Goal: Check status: Check status

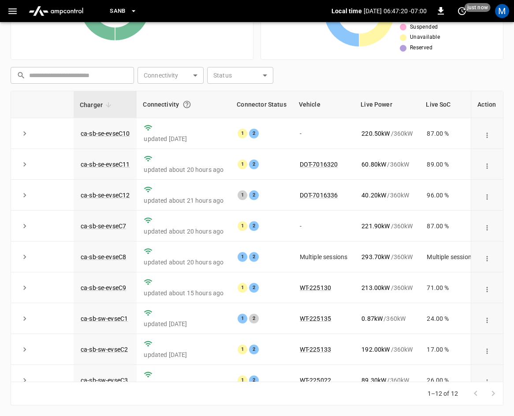
scroll to position [117, 0]
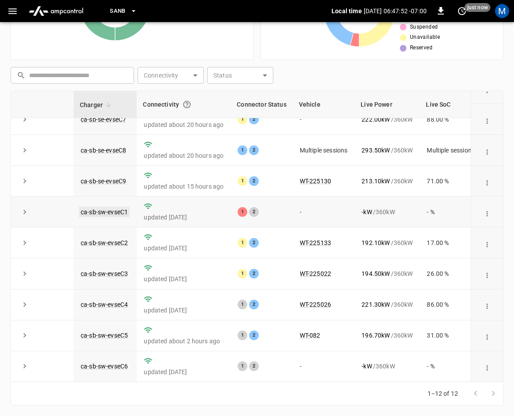
click at [104, 207] on link "ca-sb-sw-evseC1" at bounding box center [104, 212] width 51 height 11
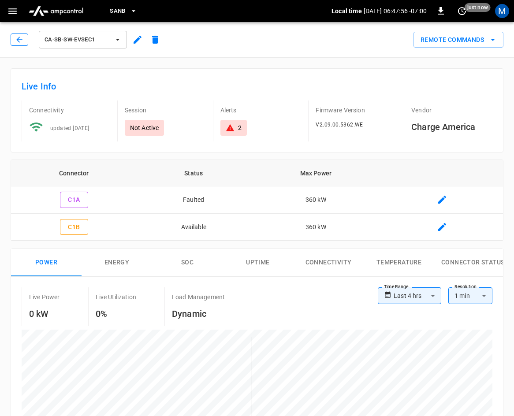
click at [15, 40] on icon "button" at bounding box center [19, 39] width 9 height 9
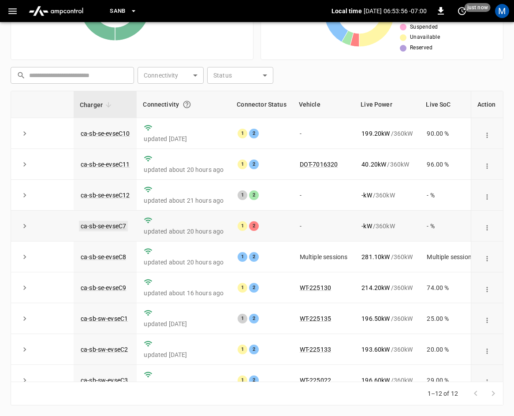
click at [115, 226] on link "ca-sb-se-evseC7" at bounding box center [103, 226] width 49 height 11
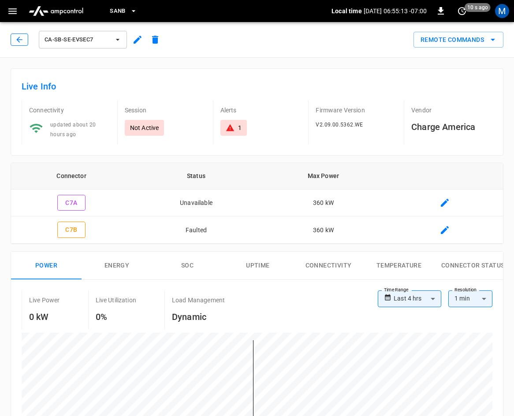
click at [15, 42] on icon "button" at bounding box center [19, 39] width 9 height 9
